Goal: Find specific page/section: Find specific page/section

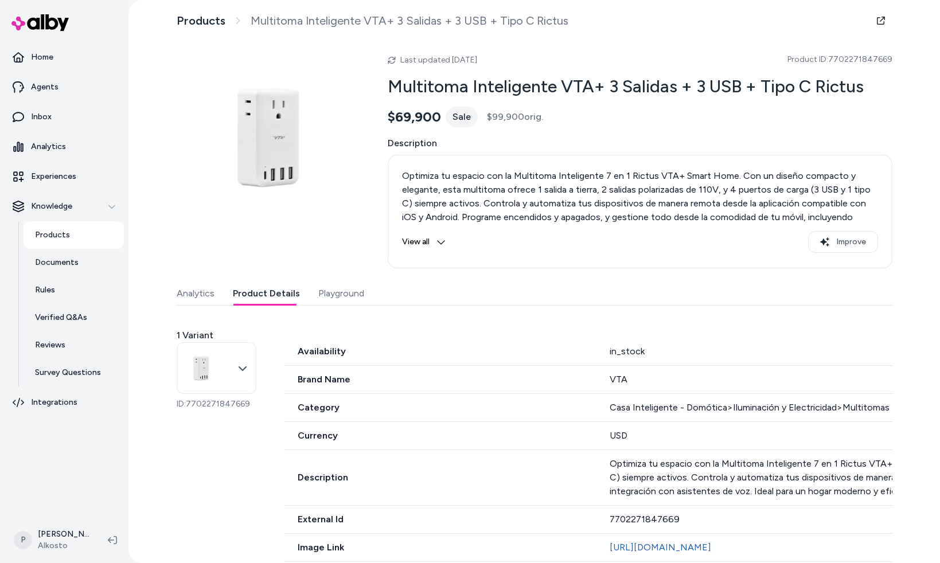
scroll to position [145, 0]
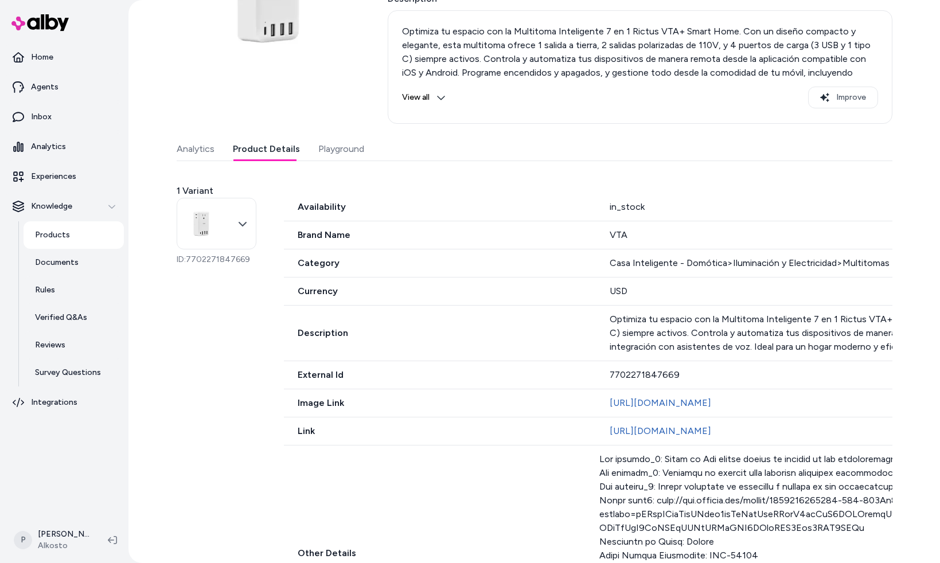
click at [56, 238] on p "Products" at bounding box center [52, 234] width 35 height 11
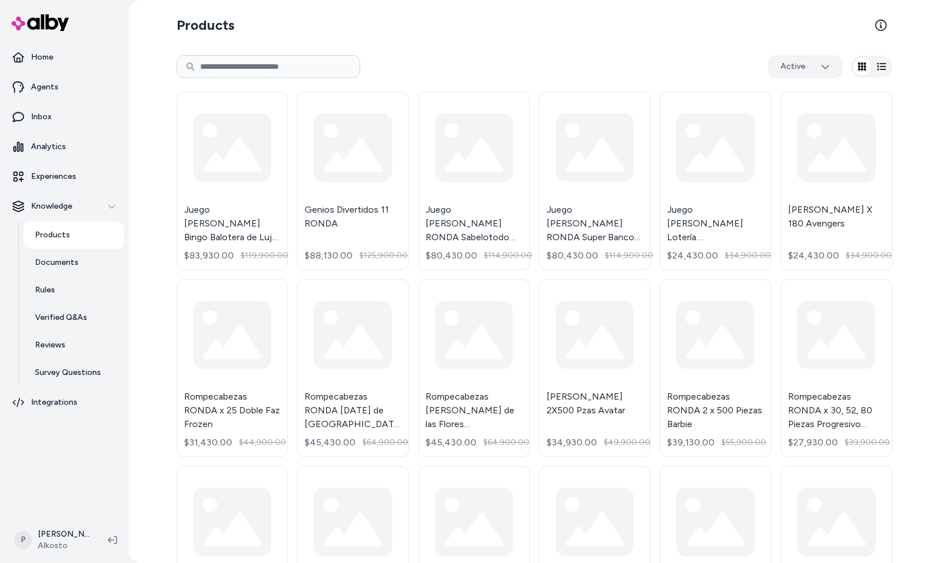
click at [794, 73] on html "Home Agents Inbox Analytics Experiences Knowledge Products Documents Rules Veri…" at bounding box center [470, 281] width 940 height 563
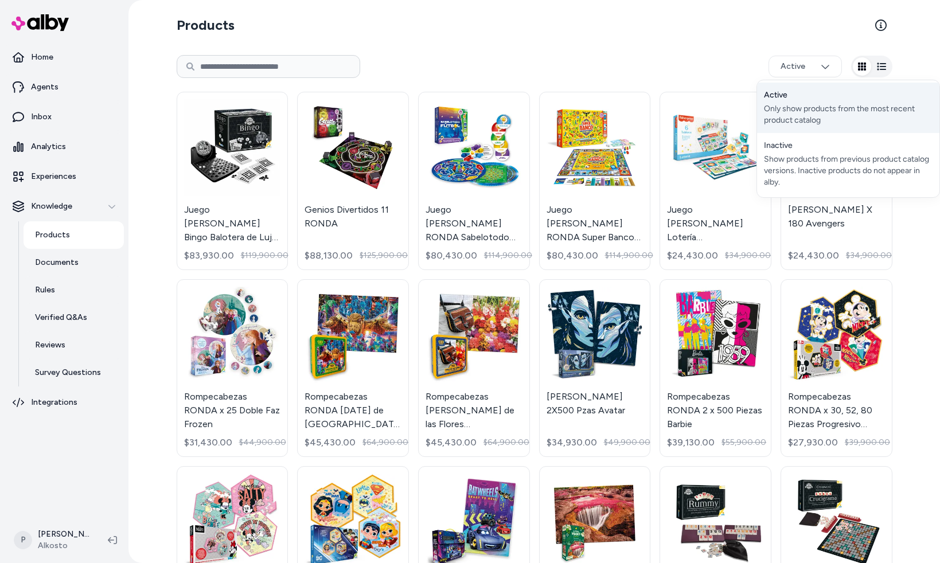
click at [793, 102] on div "Active Only show products from the most recent product catalog" at bounding box center [848, 108] width 182 height 50
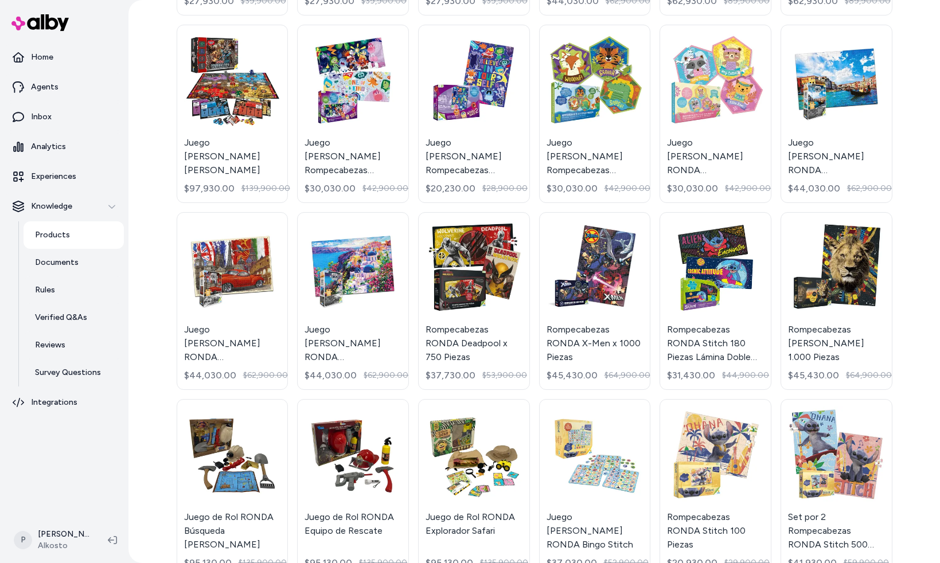
scroll to position [833, 0]
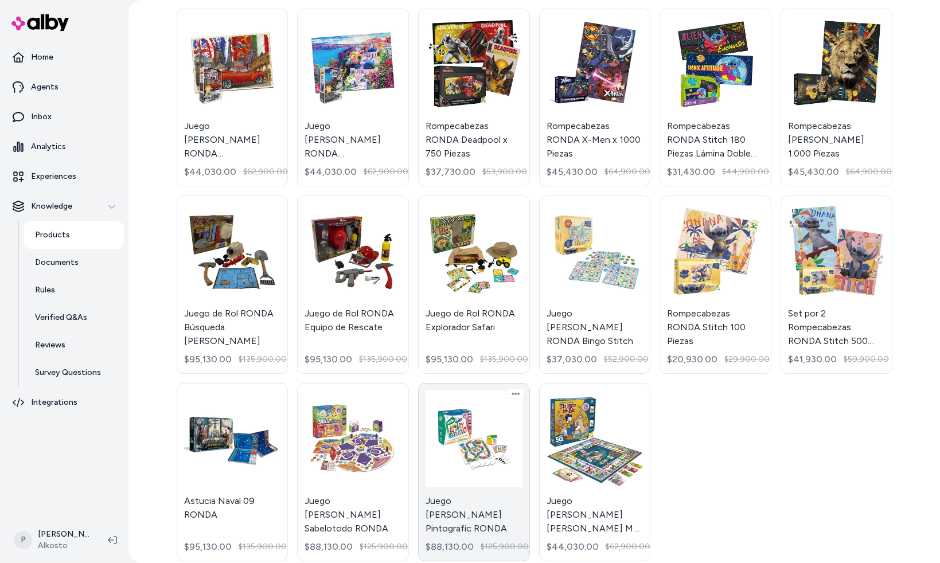
click at [466, 450] on link "Juego [PERSON_NAME] Pintografic RONDA $88,130.00 $125,900.00" at bounding box center [474, 472] width 112 height 178
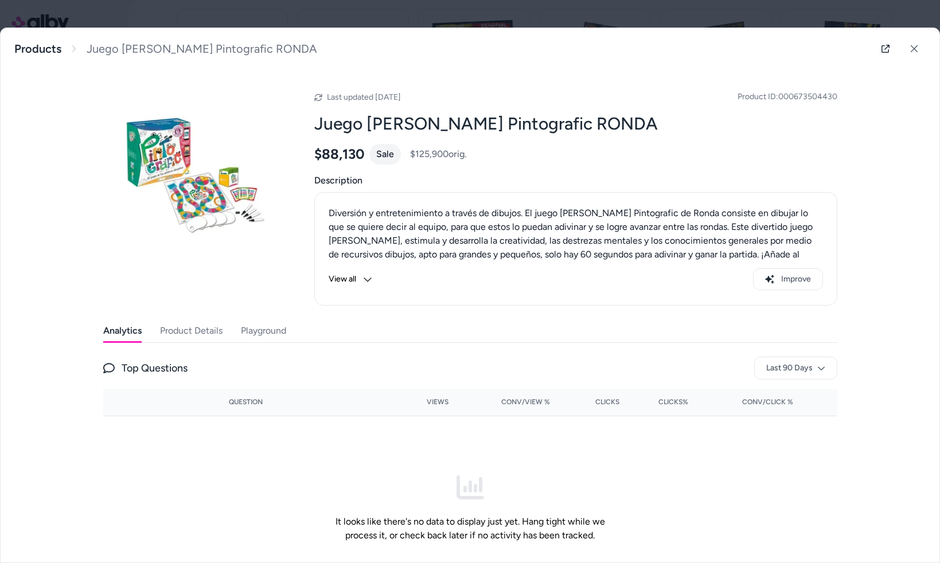
click at [190, 334] on button "Product Details" at bounding box center [191, 330] width 63 height 23
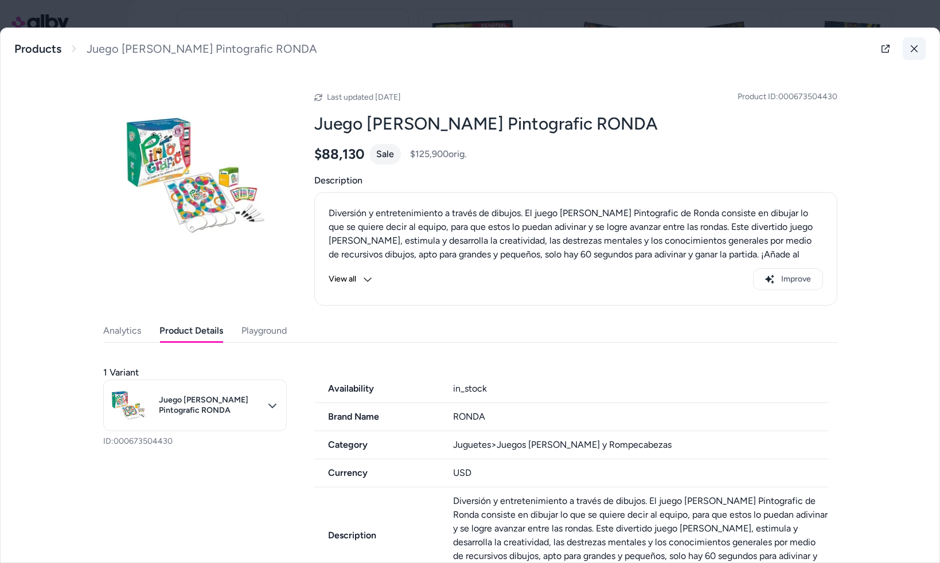
click at [910, 50] on icon at bounding box center [914, 49] width 8 height 8
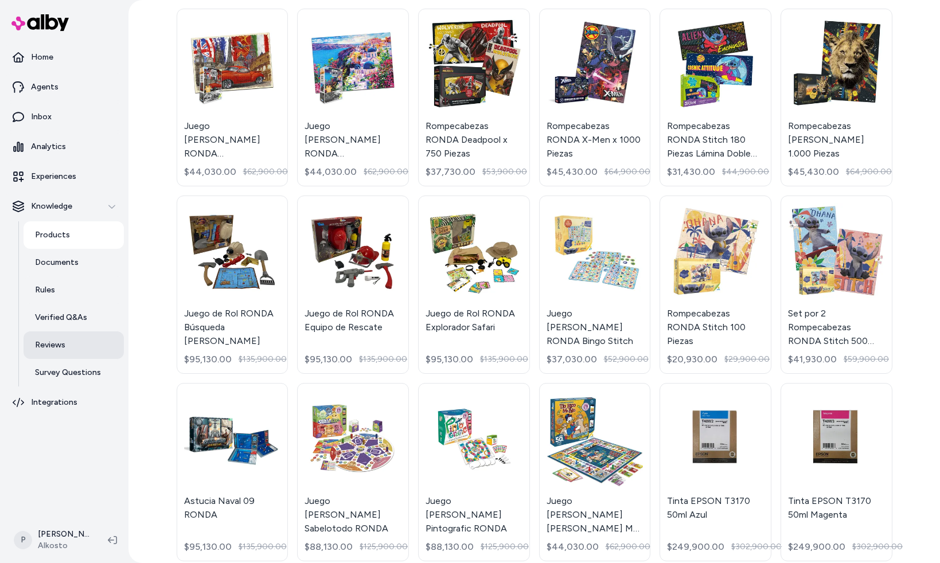
click at [60, 349] on p "Reviews" at bounding box center [50, 344] width 30 height 11
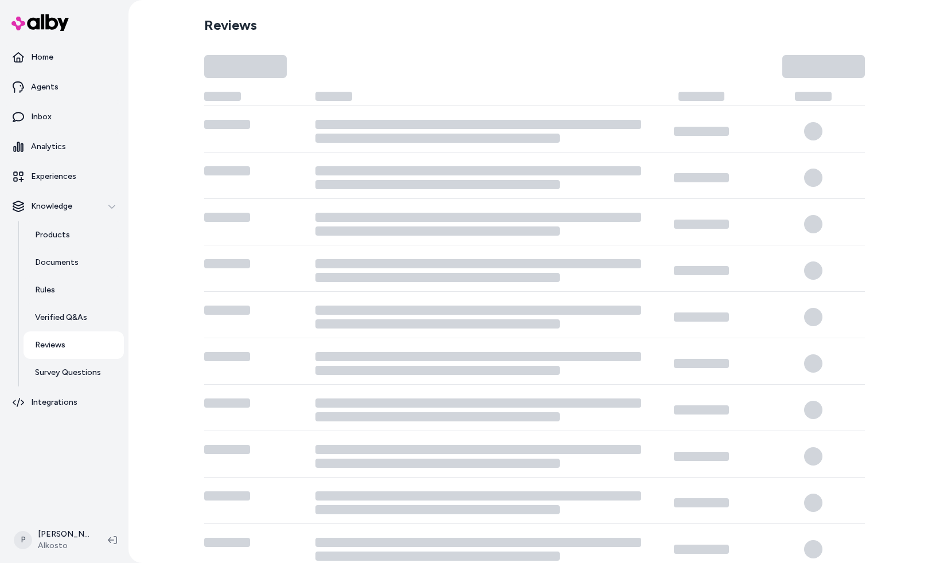
click at [53, 347] on p "Reviews" at bounding box center [50, 344] width 30 height 11
